Goal: Information Seeking & Learning: Learn about a topic

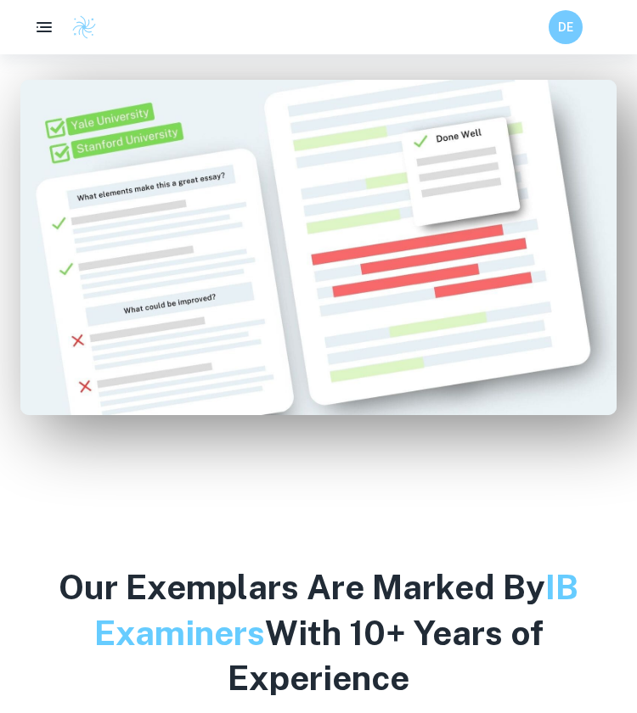
scroll to position [1070, 0]
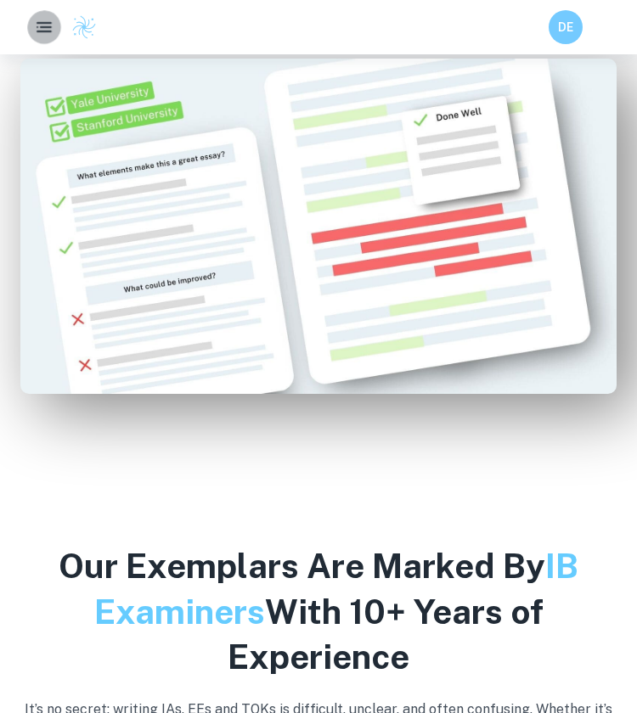
click at [56, 38] on button "button" at bounding box center [44, 27] width 34 height 34
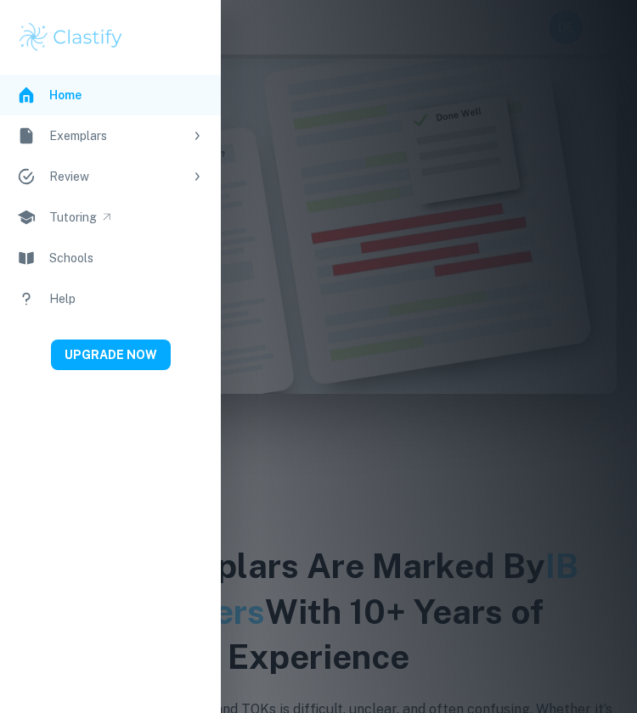
click at [348, 260] on div at bounding box center [318, 356] width 637 height 713
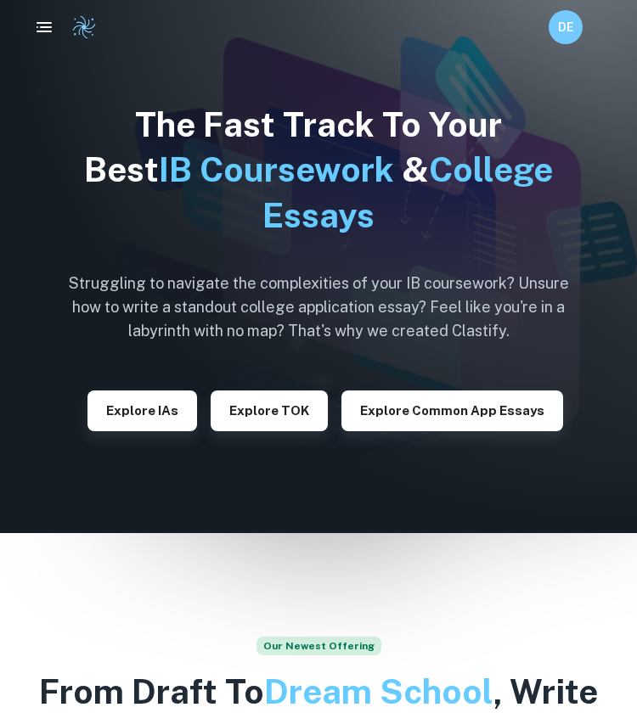
scroll to position [0, 0]
click at [140, 391] on button "Explore IAs" at bounding box center [142, 411] width 110 height 41
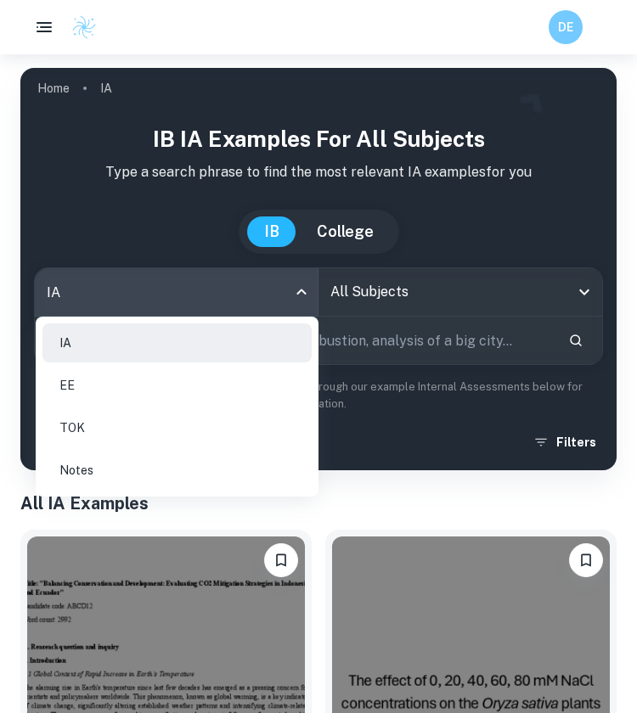
click at [294, 296] on body "We value your privacy We use cookies to enhance your browsing experience, serve…" at bounding box center [318, 410] width 637 height 713
click at [175, 387] on li "EE" at bounding box center [176, 385] width 269 height 39
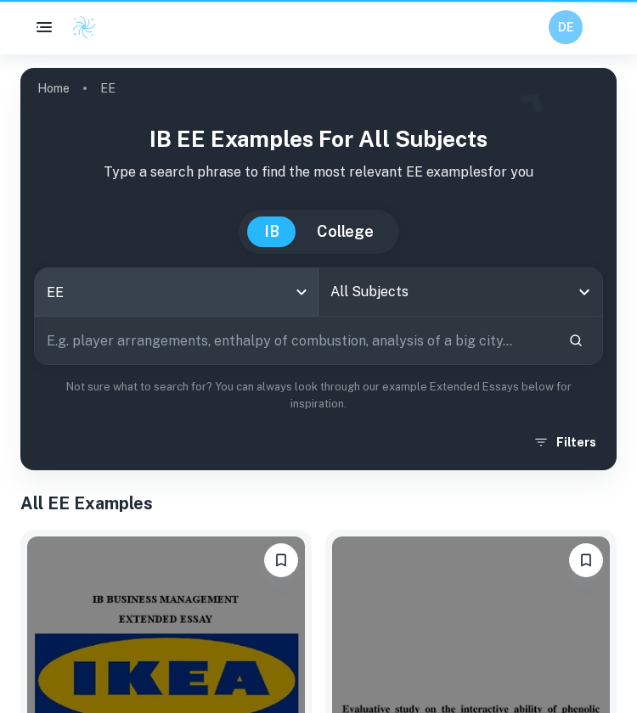
type input "ee"
click at [395, 301] on input "All Subjects" at bounding box center [447, 292] width 243 height 32
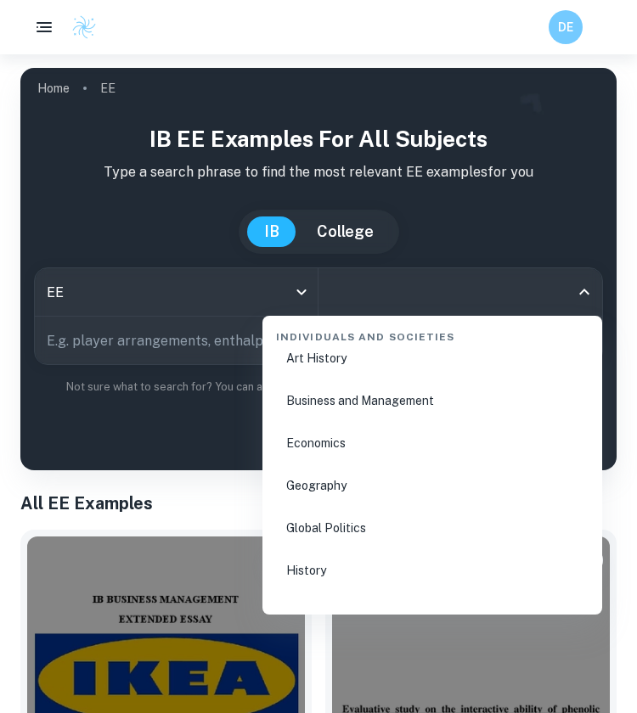
scroll to position [1985, 0]
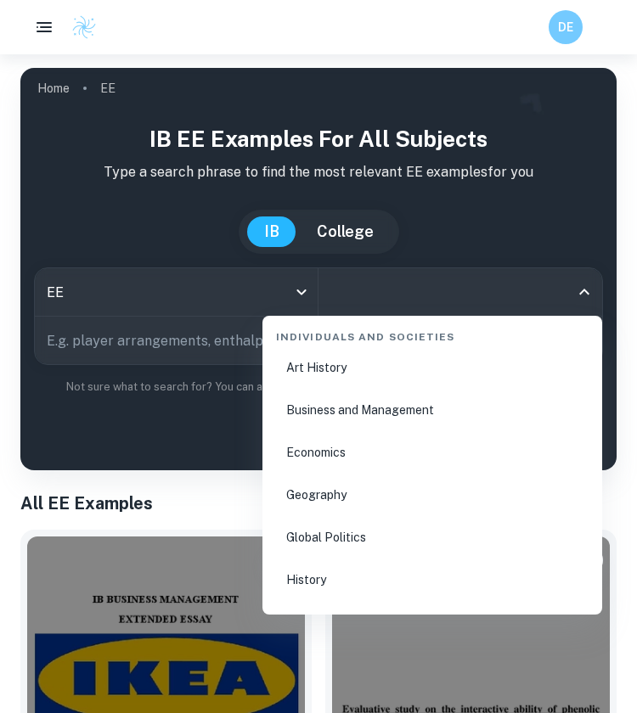
click at [359, 413] on li "Business and Management" at bounding box center [432, 410] width 326 height 39
type input "Business and Management"
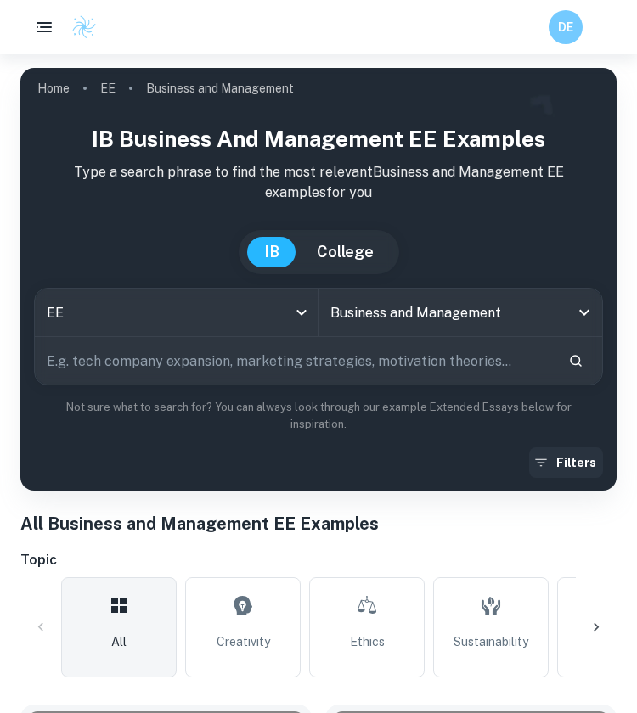
click at [567, 459] on button "Filters" at bounding box center [566, 462] width 74 height 31
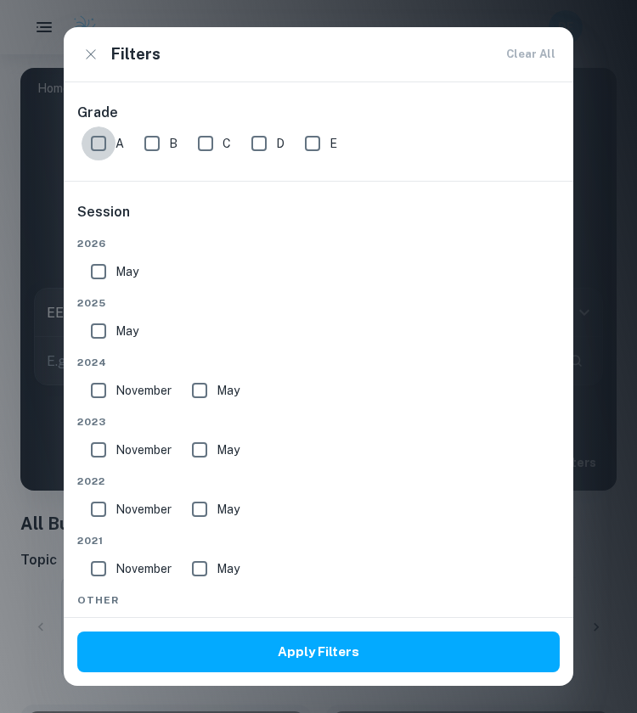
click at [101, 142] on input "A" at bounding box center [99, 144] width 34 height 34
checkbox input "true"
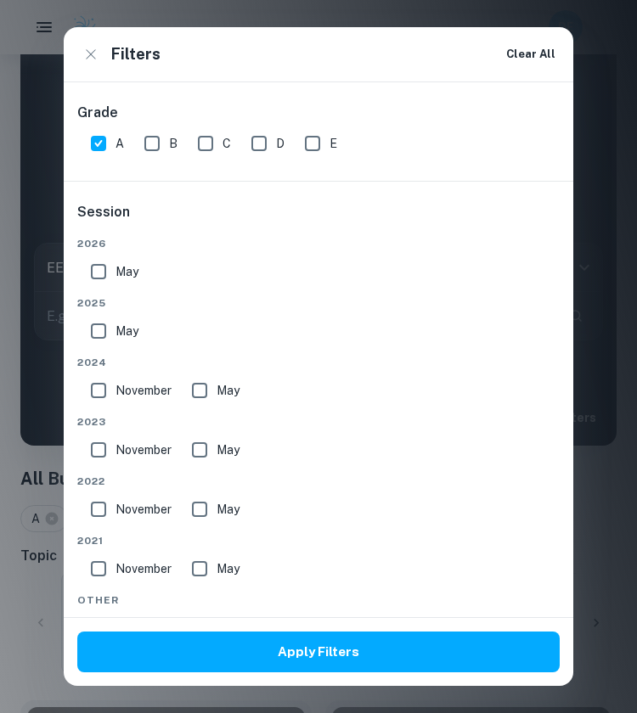
scroll to position [54, 0]
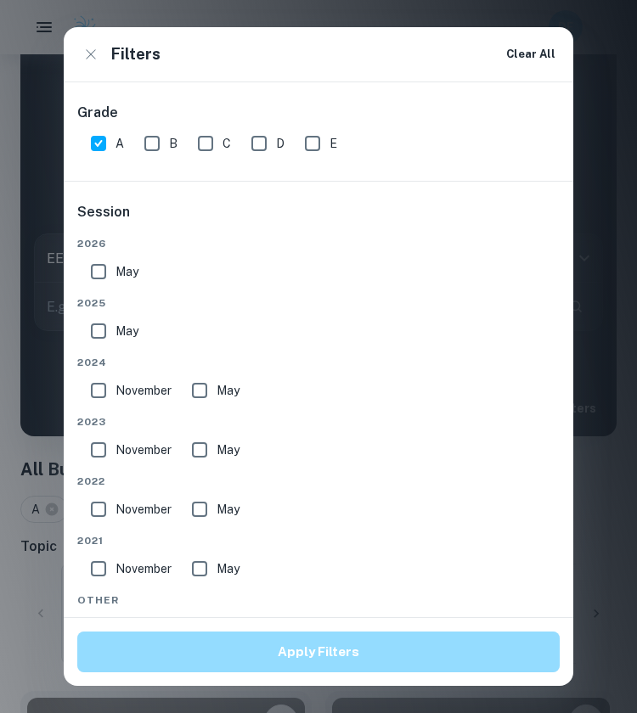
click at [189, 651] on button "Apply Filters" at bounding box center [318, 652] width 482 height 41
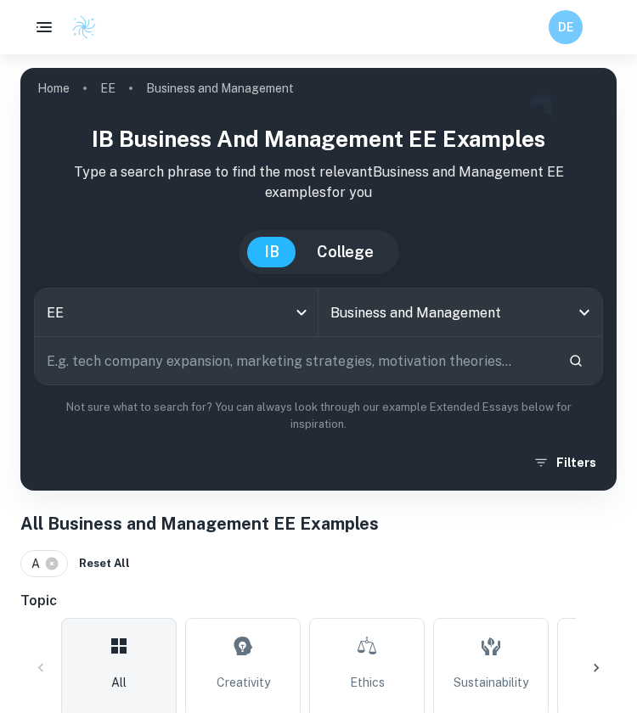
scroll to position [0, 0]
click at [180, 356] on input "text" at bounding box center [295, 361] width 520 height 48
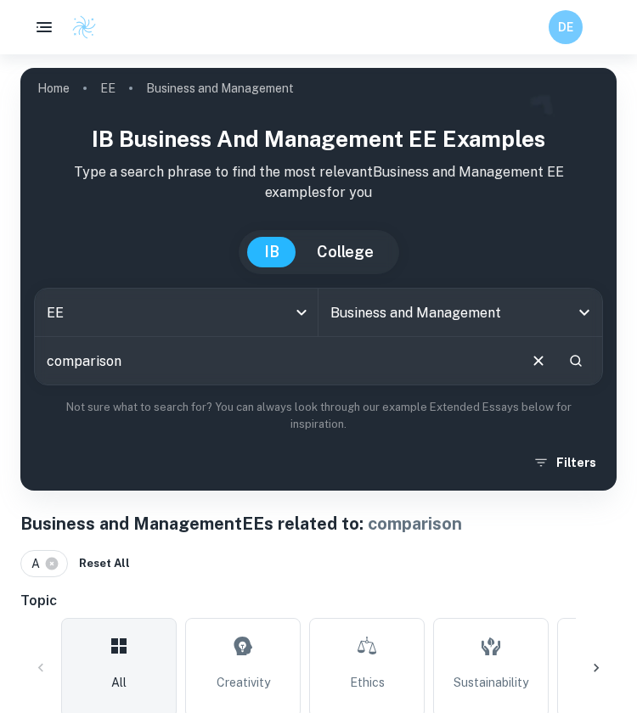
click at [176, 355] on input "comparison" at bounding box center [275, 361] width 481 height 48
click at [577, 368] on button "Search" at bounding box center [575, 360] width 29 height 29
click at [256, 368] on input "comparison between companies" at bounding box center [275, 361] width 481 height 48
type input "c"
type input "vs"
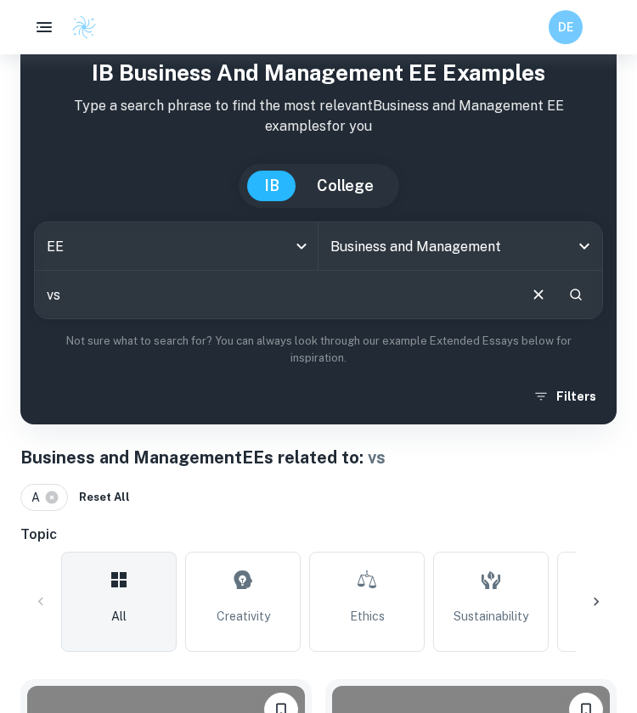
scroll to position [2, 0]
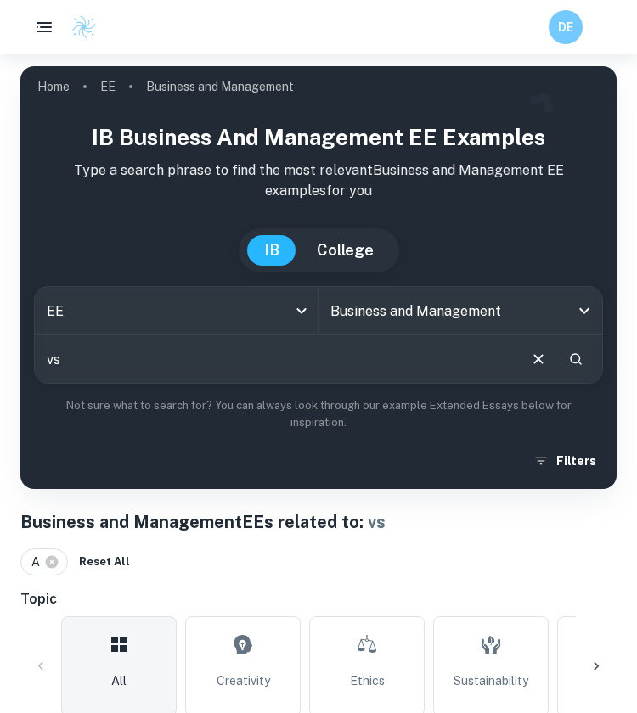
click at [269, 393] on div "IB Business and Management EE examples Type a search phrase to find the most re…" at bounding box center [318, 299] width 569 height 356
click at [267, 374] on input "vs" at bounding box center [275, 359] width 481 height 48
click at [561, 312] on icon "Clear" at bounding box center [562, 311] width 10 height 10
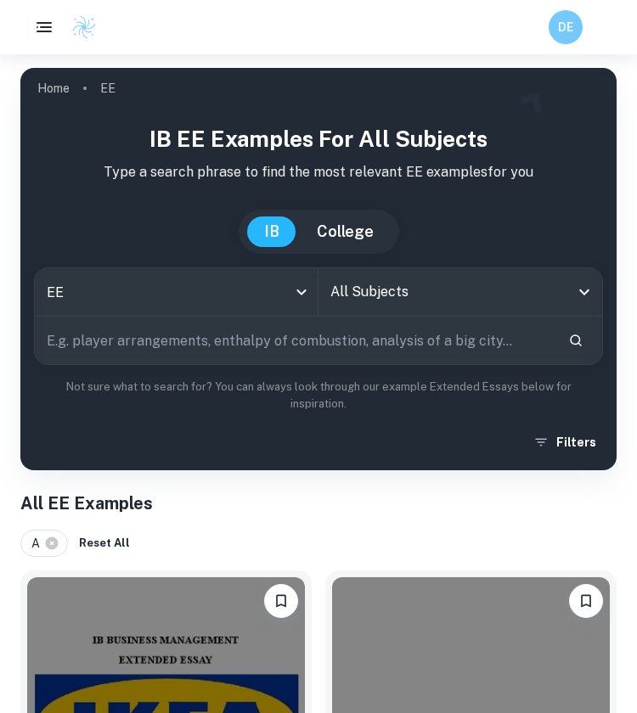
click at [324, 351] on input "text" at bounding box center [295, 341] width 520 height 48
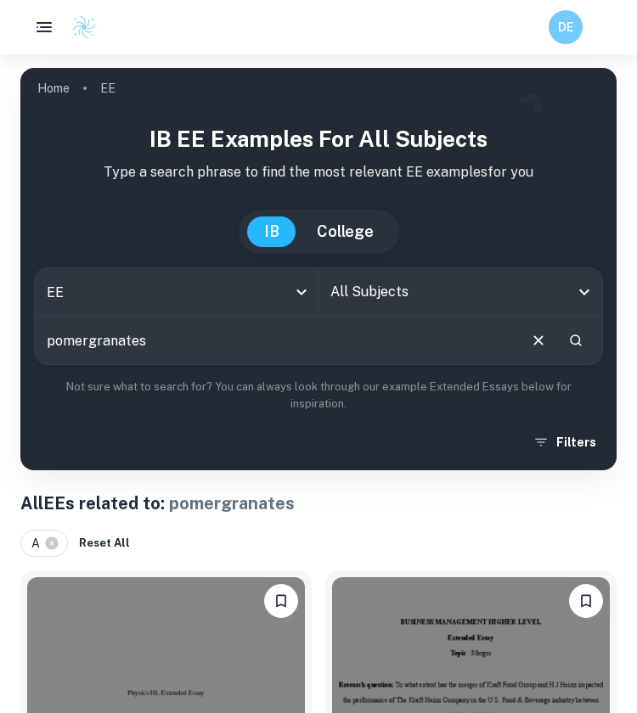
click at [209, 332] on input "pomergranates" at bounding box center [275, 341] width 481 height 48
click at [209, 339] on input "pomergranates" at bounding box center [275, 341] width 481 height 48
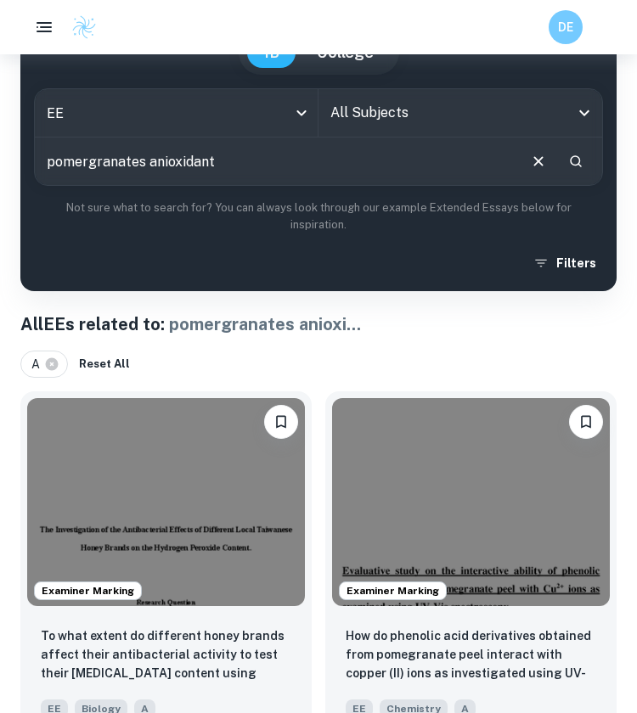
scroll to position [184, 0]
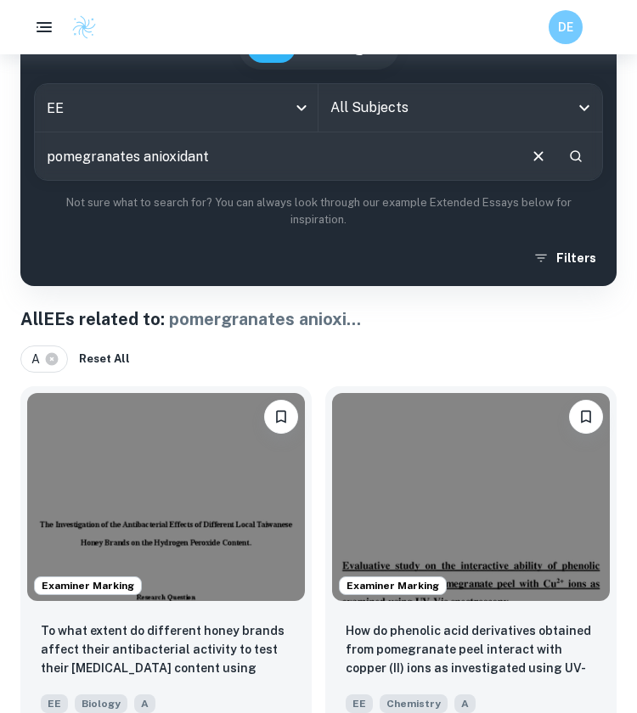
click at [157, 163] on input "pomegranates anioxidant" at bounding box center [275, 156] width 481 height 48
type input "pomegranates antioxidant"
click at [583, 157] on button "Search" at bounding box center [575, 156] width 29 height 29
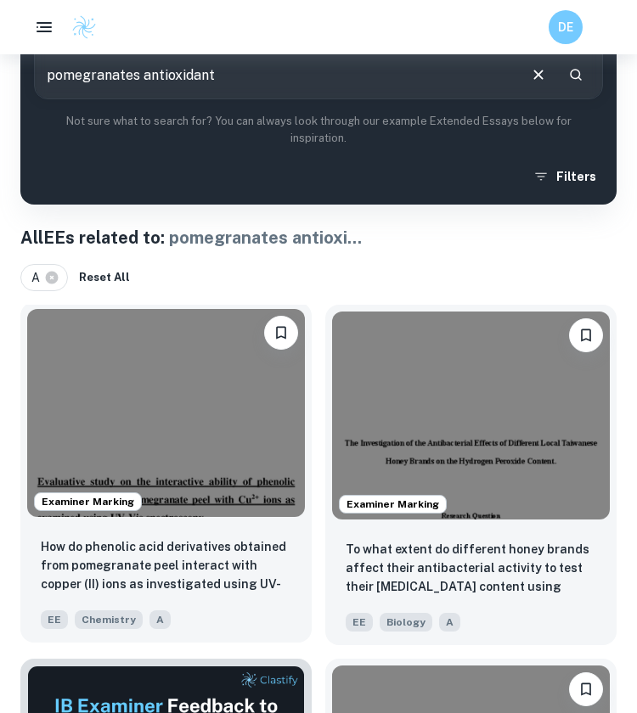
scroll to position [265, 0]
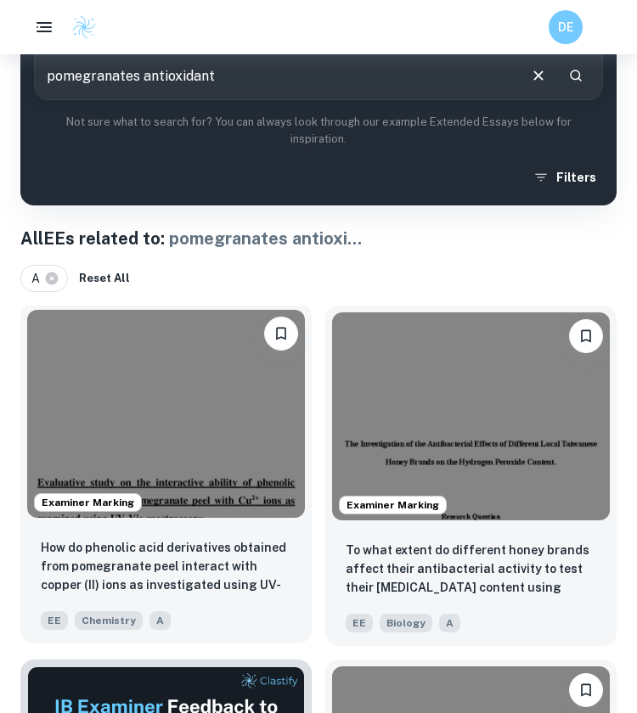
click at [255, 457] on img at bounding box center [166, 414] width 278 height 208
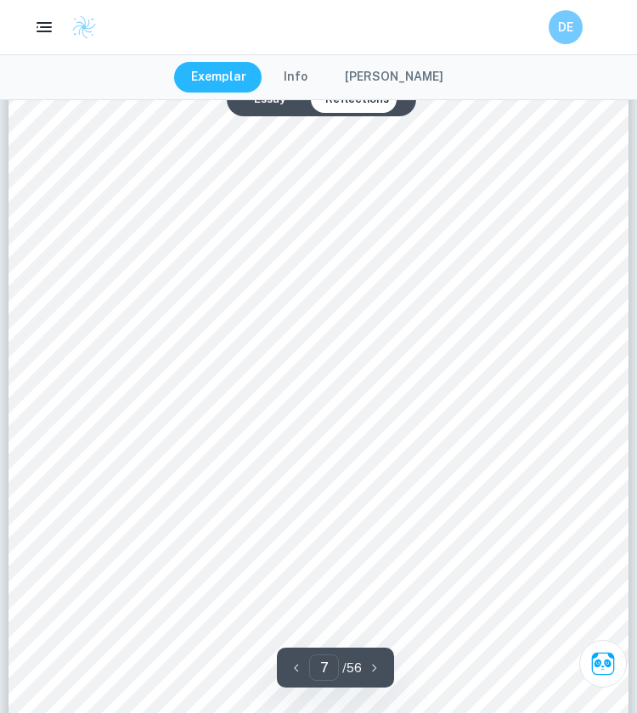
scroll to position [5671, 0]
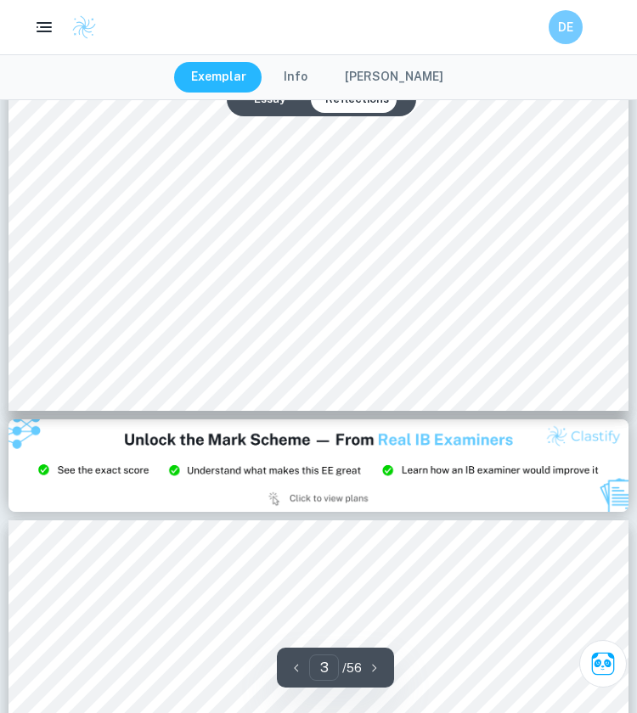
type input "2"
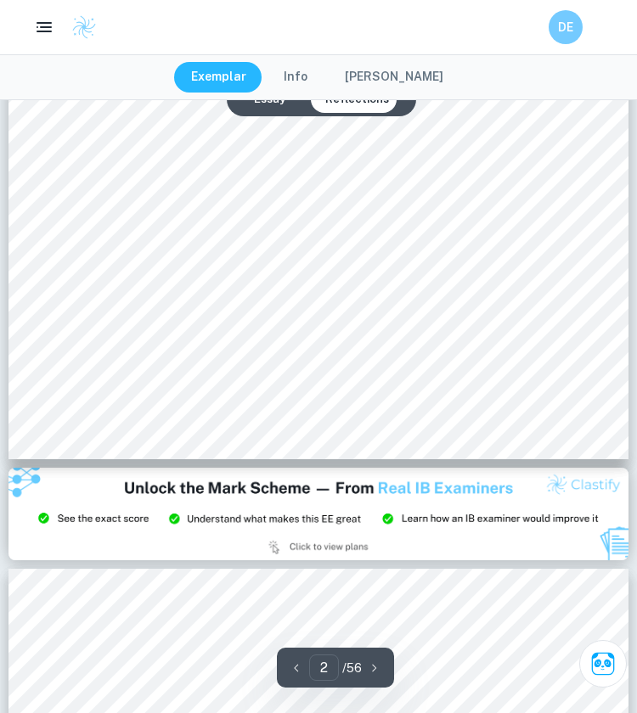
scroll to position [889, 0]
